Goal: Information Seeking & Learning: Learn about a topic

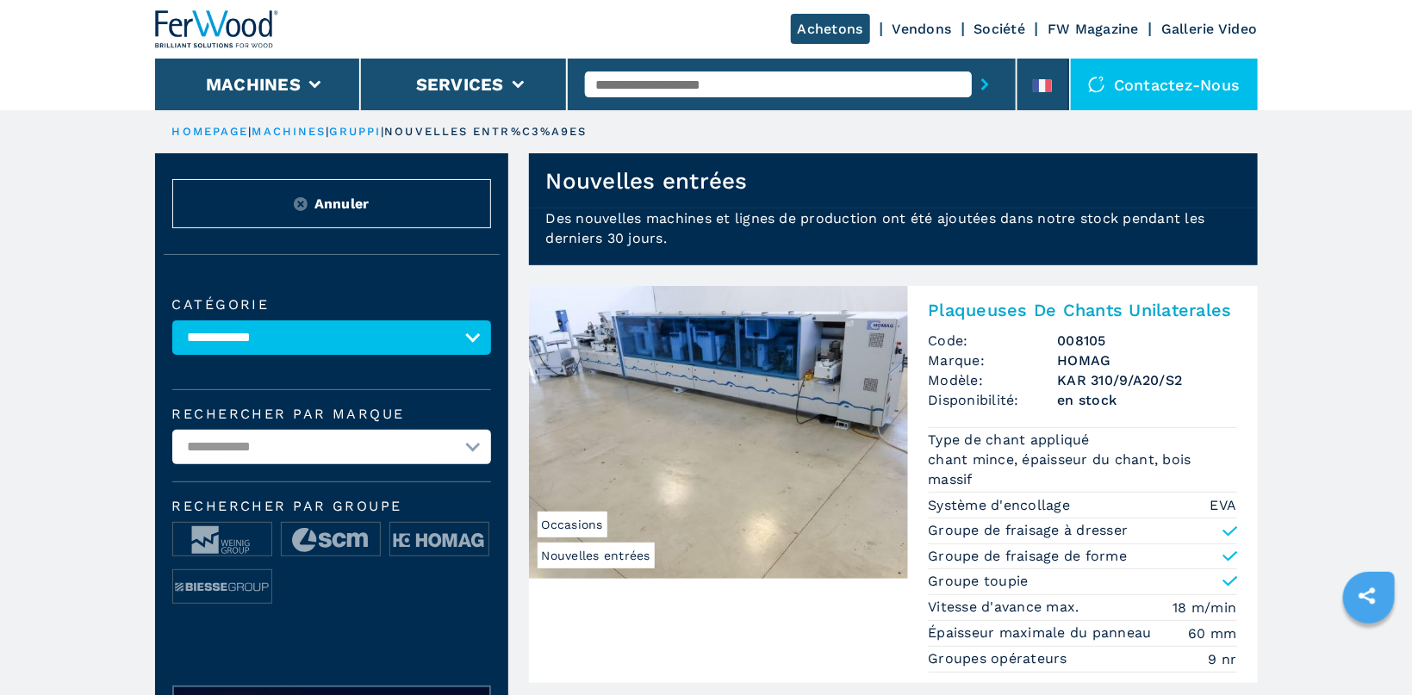
click at [203, 126] on ul "HOMEPAGE | machines | gruppi | nouvelles entr%C3%A9es" at bounding box center [706, 131] width 1103 height 43
click at [206, 127] on link "HOMEPAGE" at bounding box center [210, 131] width 77 height 13
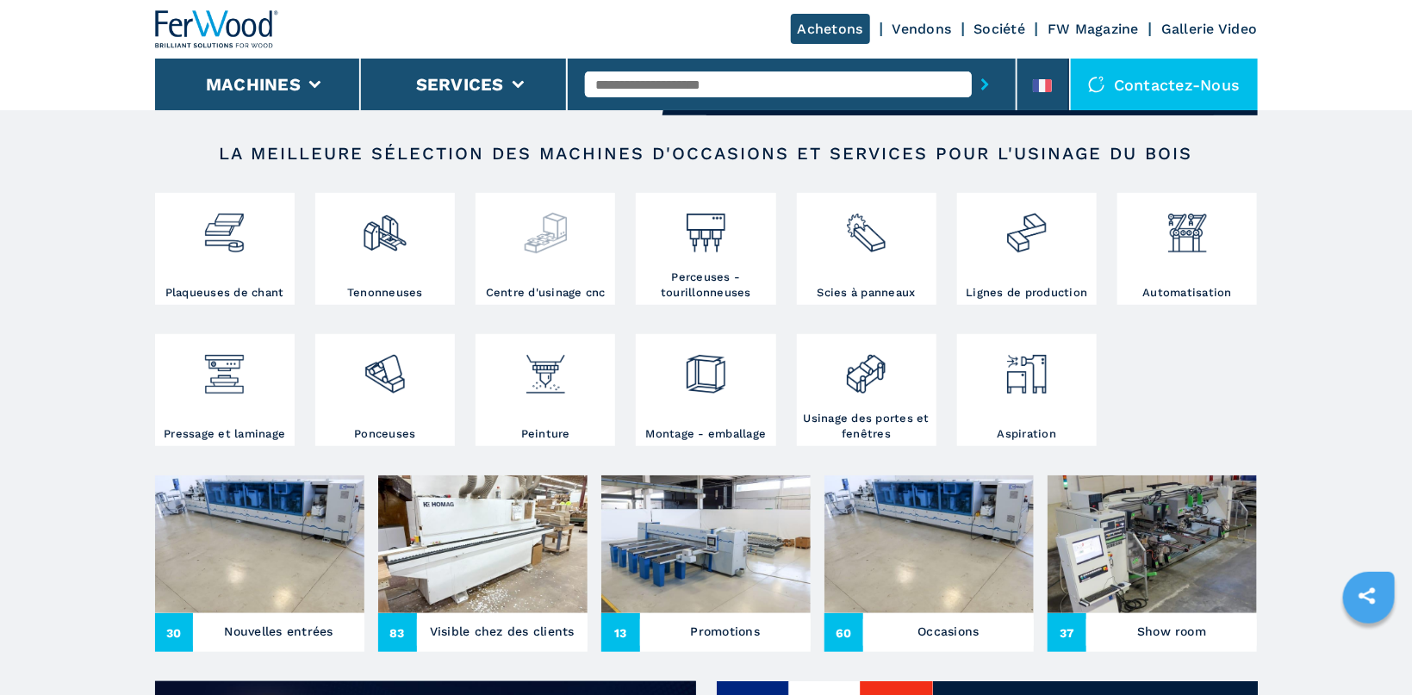
scroll to position [274, 0]
click at [536, 237] on img at bounding box center [546, 226] width 46 height 59
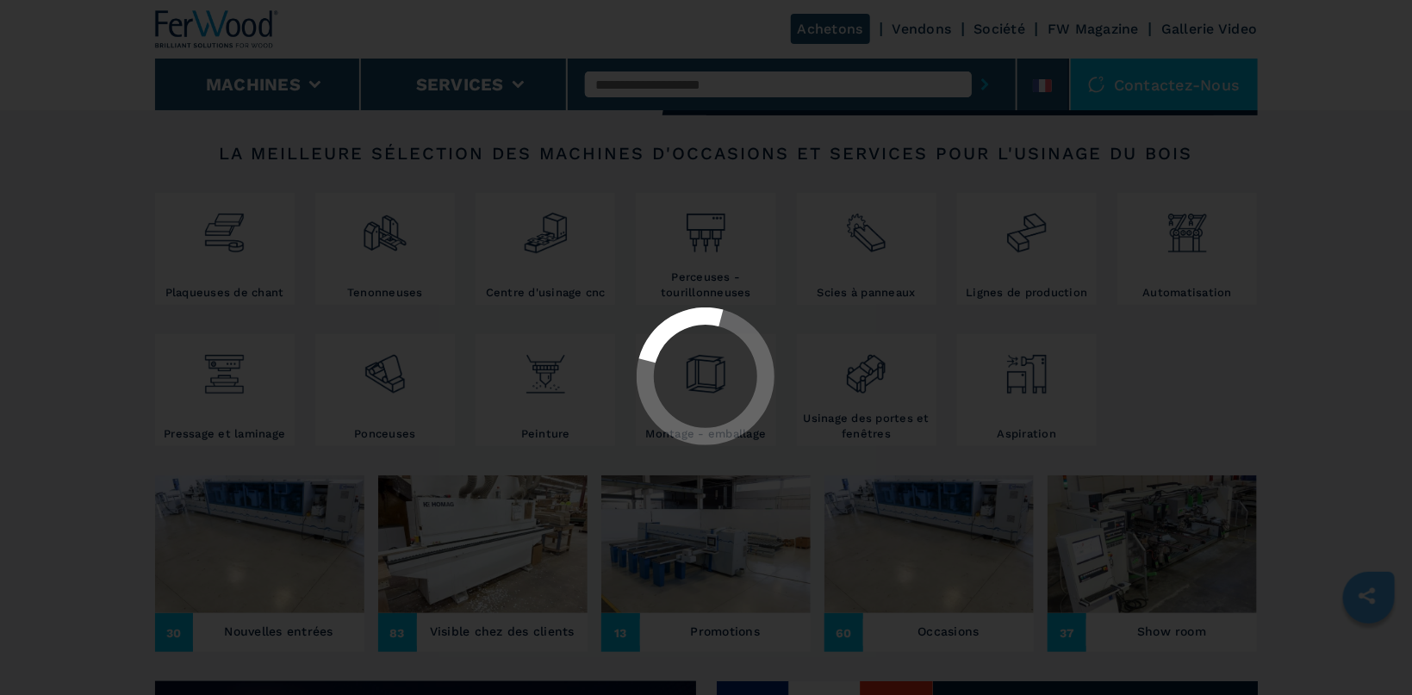
select select "**********"
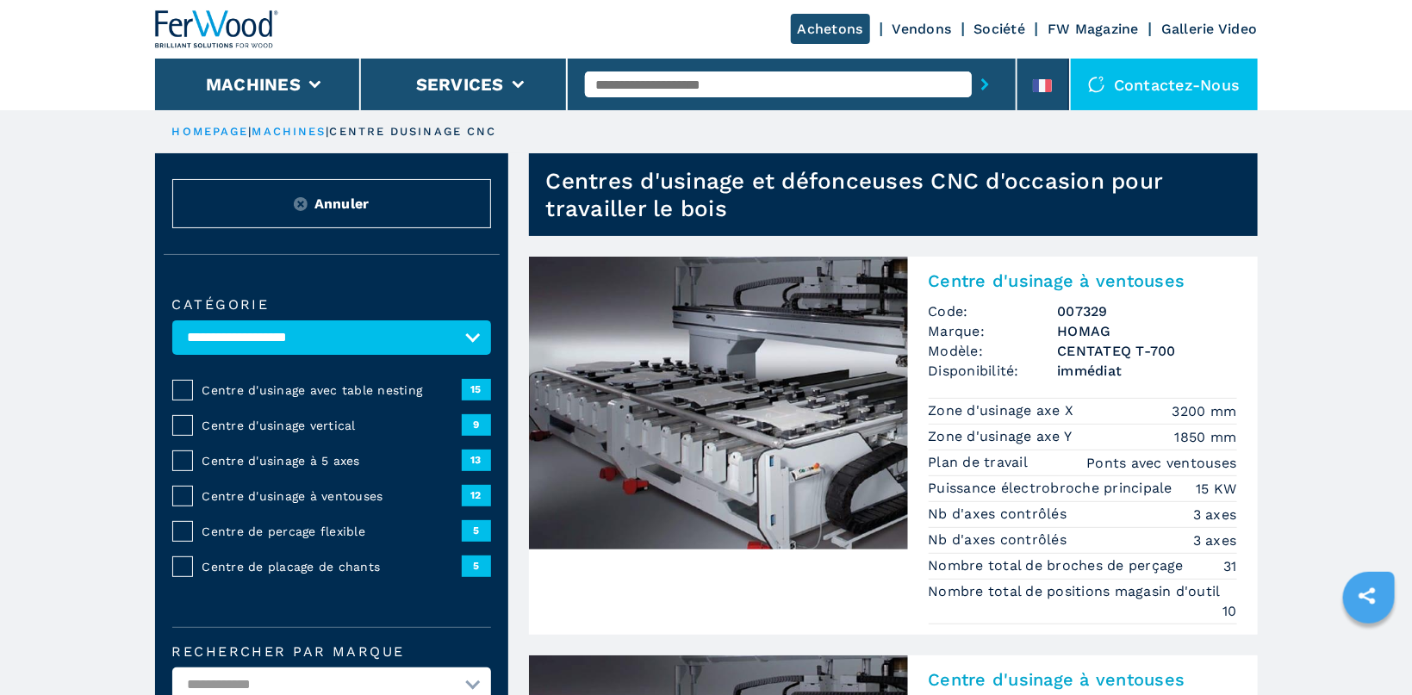
click at [375, 394] on span "Centre d'usinage avec table nesting" at bounding box center [331, 390] width 259 height 17
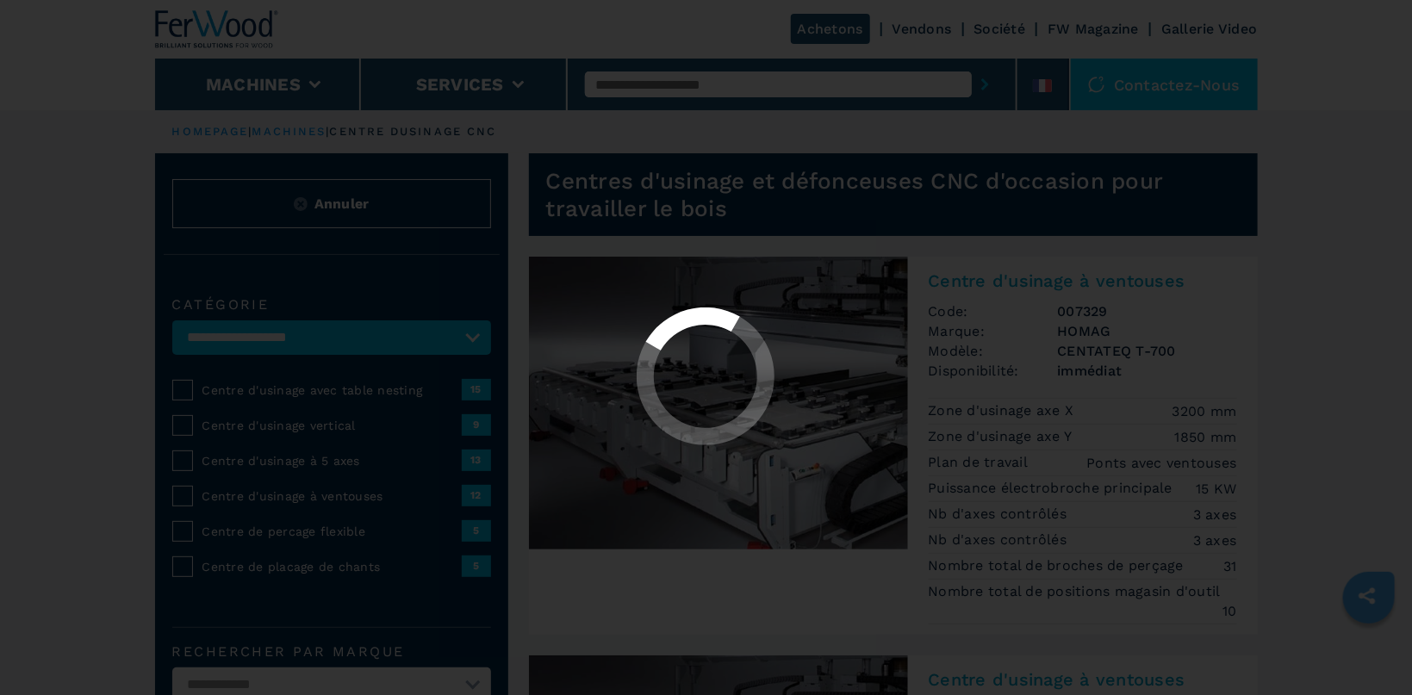
select select "**********"
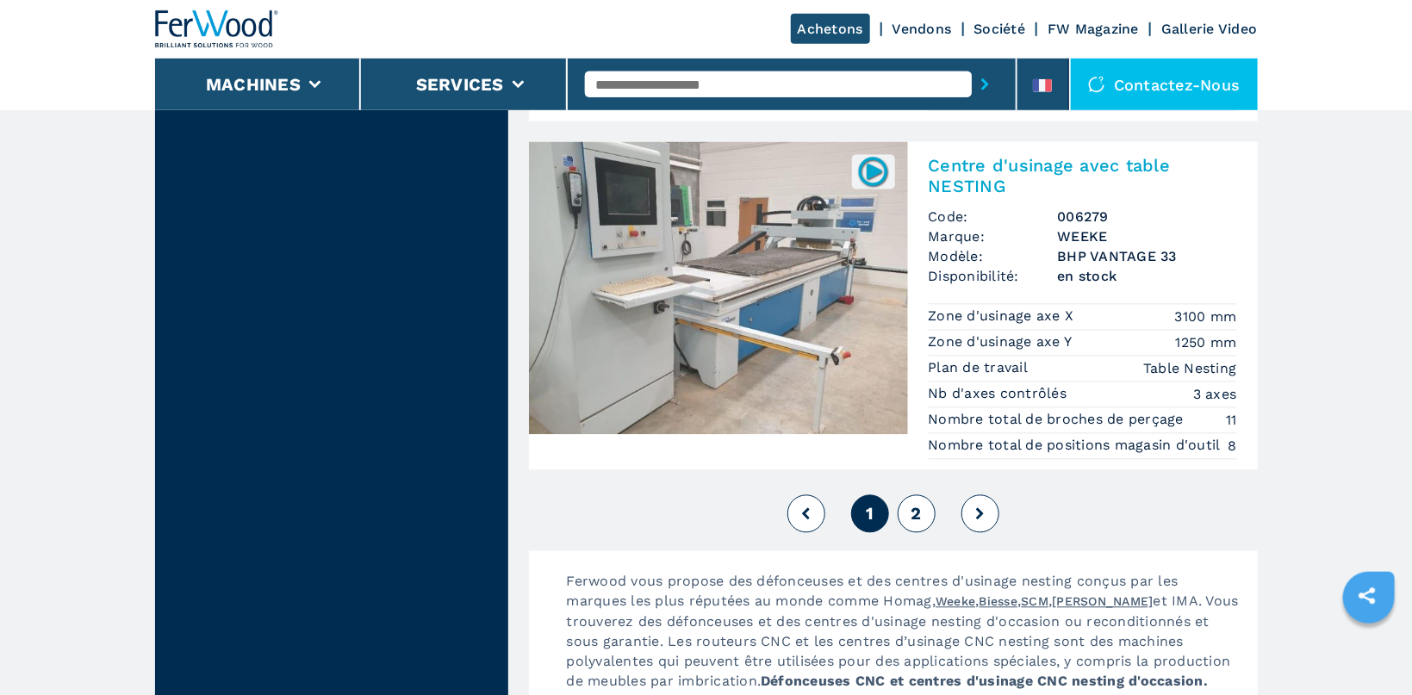
scroll to position [4748, 0]
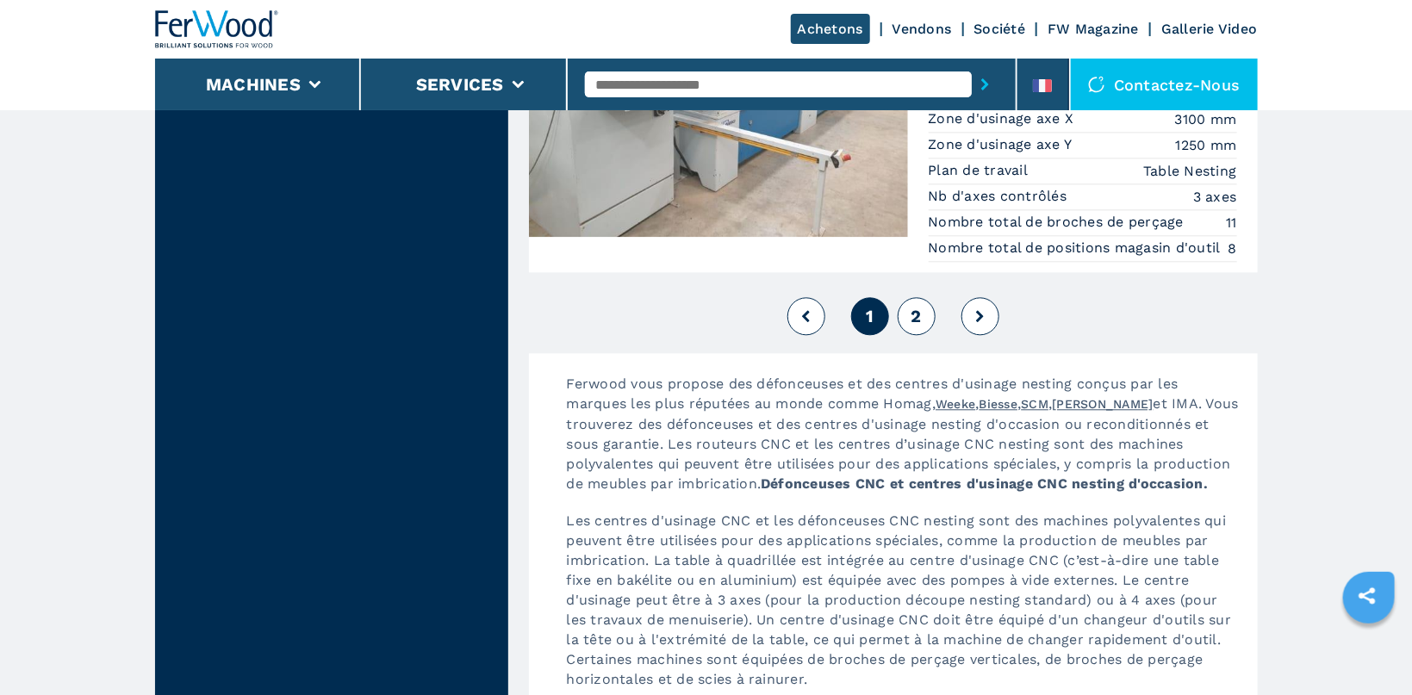
click at [920, 318] on button "2" at bounding box center [917, 316] width 38 height 38
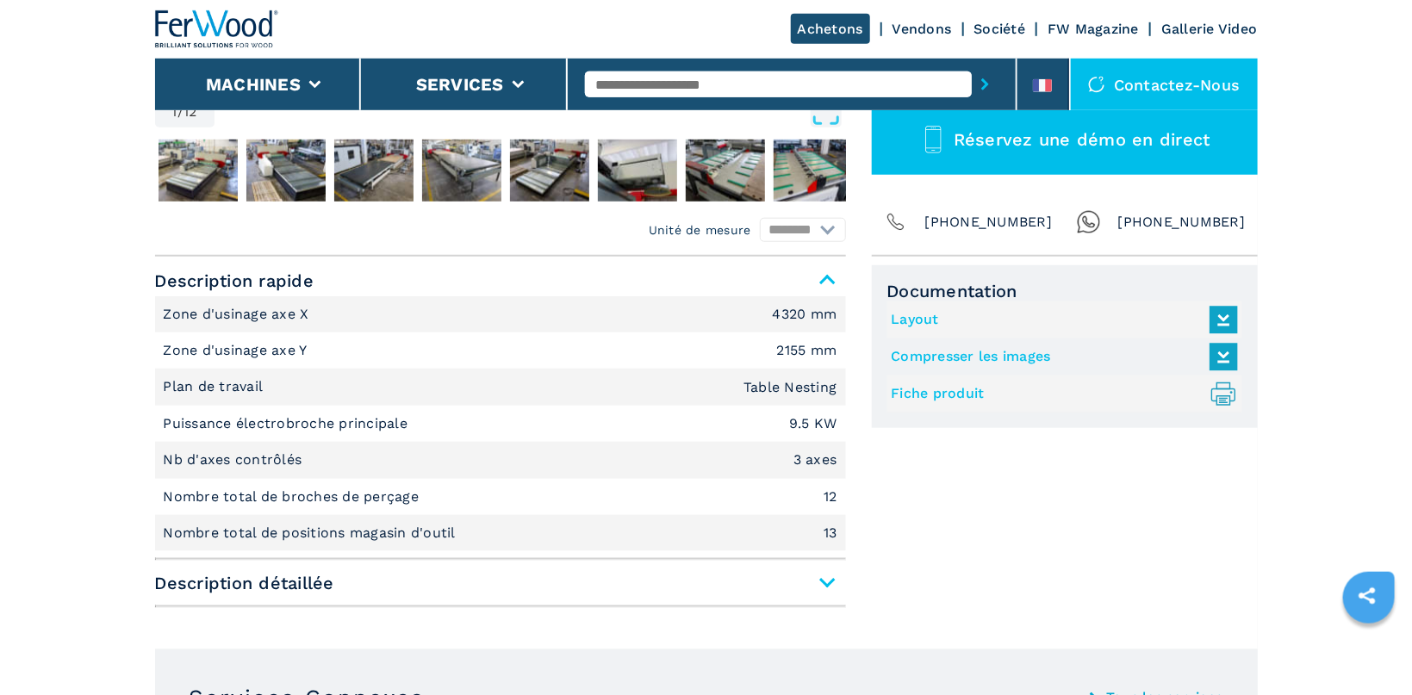
scroll to position [639, 0]
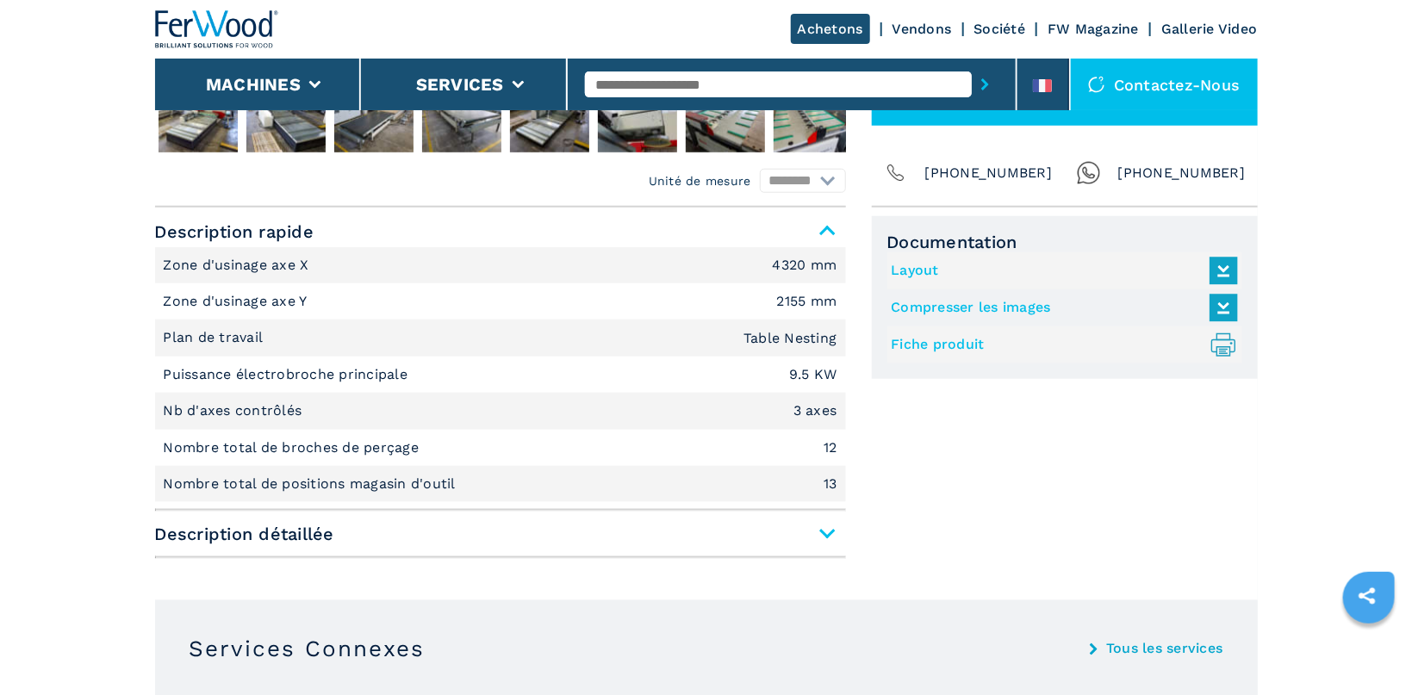
click at [829, 534] on span "Description détaillée" at bounding box center [500, 534] width 691 height 31
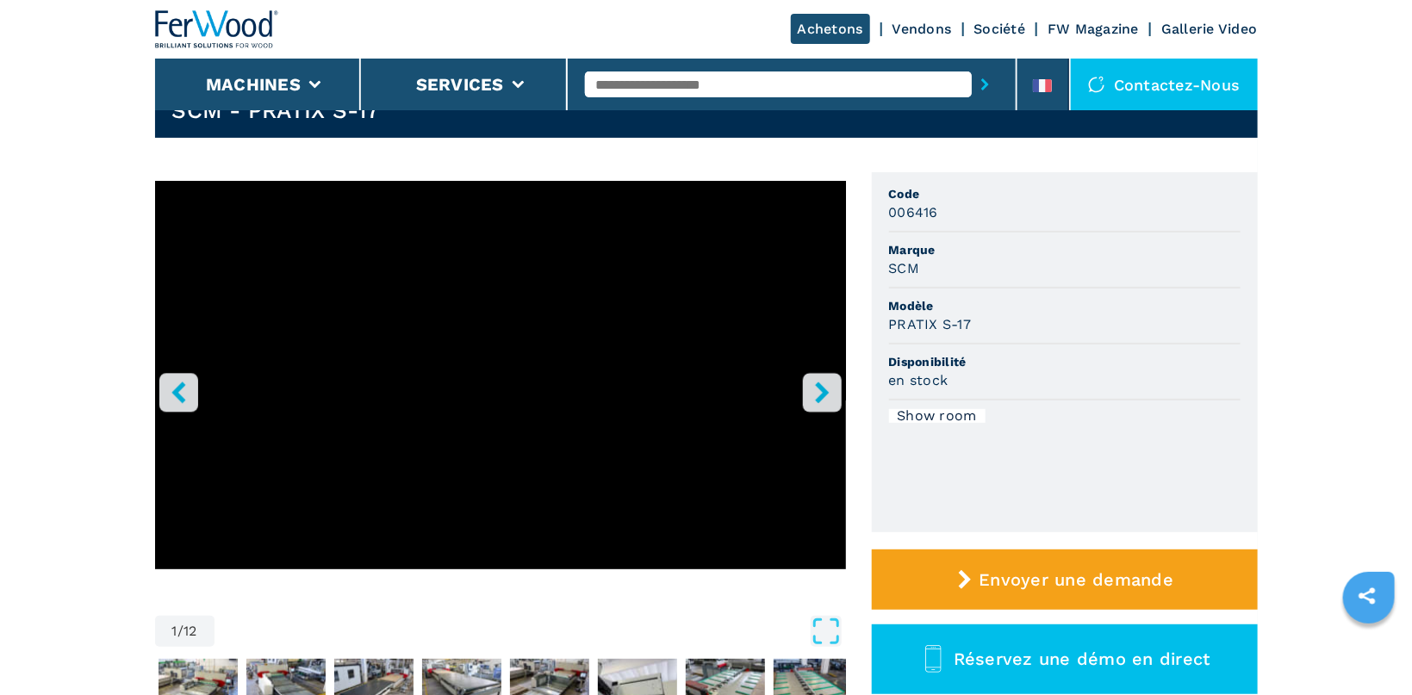
scroll to position [0, 0]
